Goal: Information Seeking & Learning: Learn about a topic

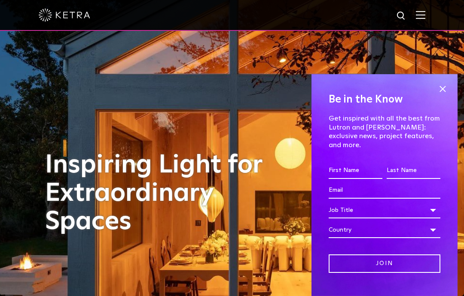
click at [446, 83] on span at bounding box center [442, 89] width 13 height 13
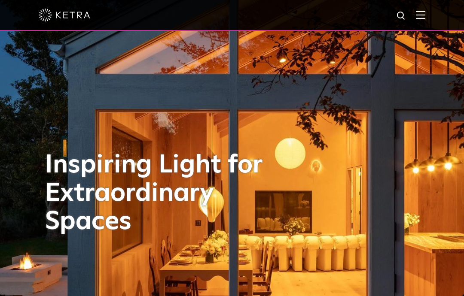
click at [419, 15] on img at bounding box center [419, 15] width 9 height 8
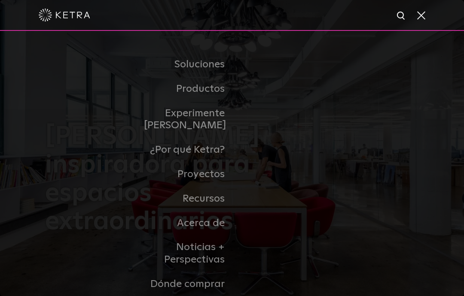
click at [0, 0] on font "Productos comerciales" at bounding box center [0, 0] width 0 height 0
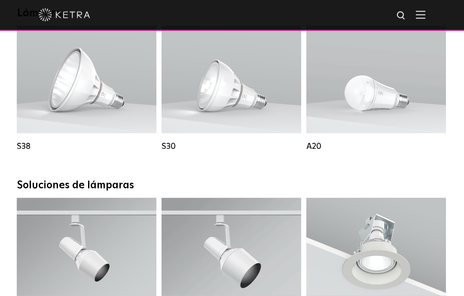
scroll to position [640, 0]
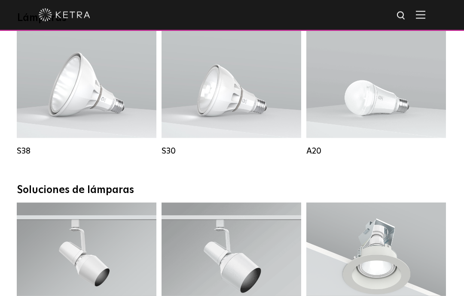
click at [385, 98] on font "Omnidireccional/Semidireccional" at bounding box center [382, 95] width 93 height 6
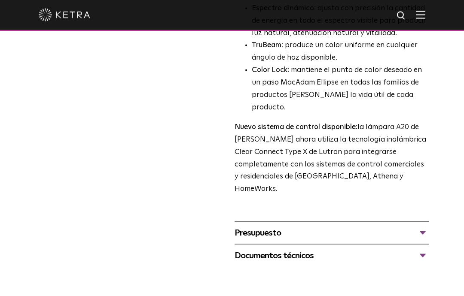
scroll to position [354, 0]
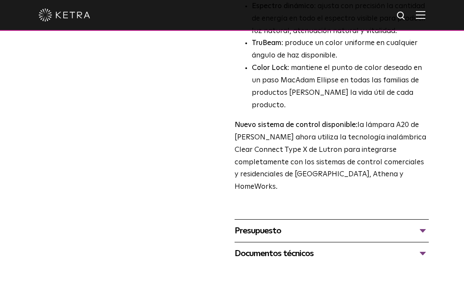
click at [359, 247] on div "Documentos técnicos" at bounding box center [331, 254] width 194 height 14
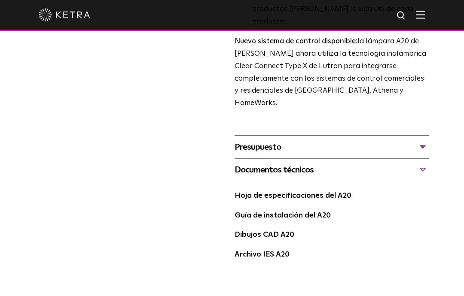
scroll to position [438, 0]
click at [335, 181] on div "Hoja de especificaciones del A20 Guía de instalación del A20 Dibujos CAD A20 Ar…" at bounding box center [331, 228] width 194 height 95
click at [324, 192] on font "Hoja de especificaciones del A20" at bounding box center [292, 195] width 117 height 7
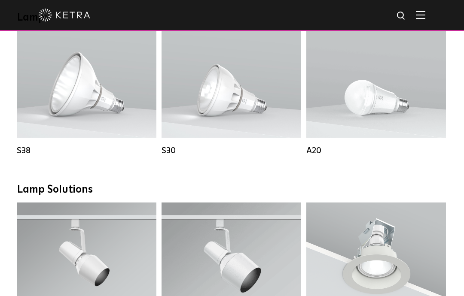
scroll to position [640, 0]
click at [236, 96] on div "Salida de lúmenes: 1100 Colores: Blanco / Negro Tipo de base: Base Edison E26 /…" at bounding box center [231, 84] width 114 height 76
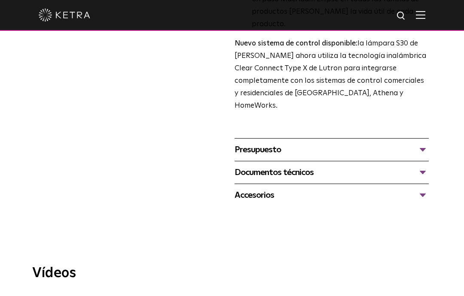
scroll to position [364, 0]
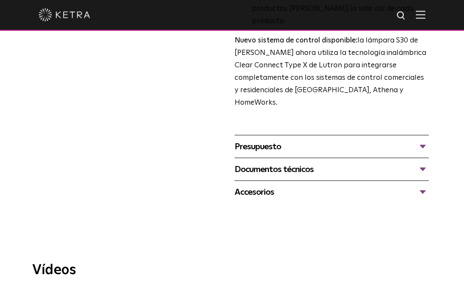
click at [421, 163] on div "Documentos técnicos" at bounding box center [331, 170] width 194 height 14
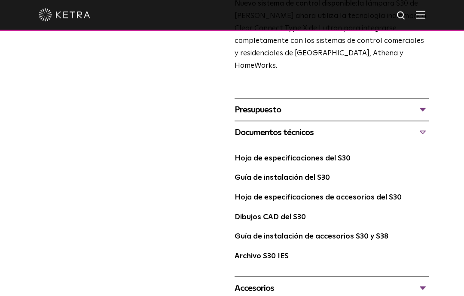
scroll to position [401, 0]
click at [333, 155] on font "Hoja de especificaciones del S30" at bounding box center [292, 158] width 116 height 7
